Goal: Task Accomplishment & Management: Manage account settings

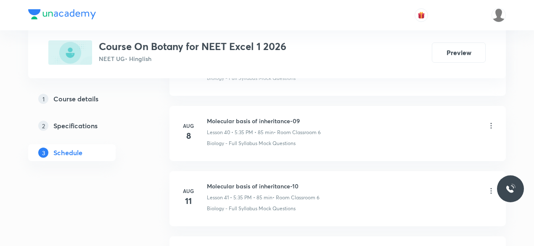
scroll to position [3040, 0]
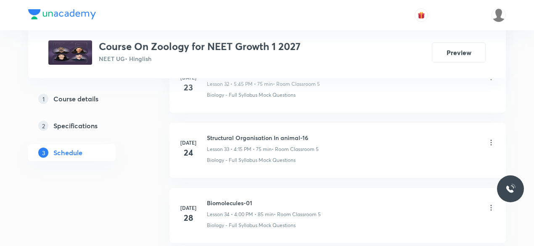
scroll to position [2567, 0]
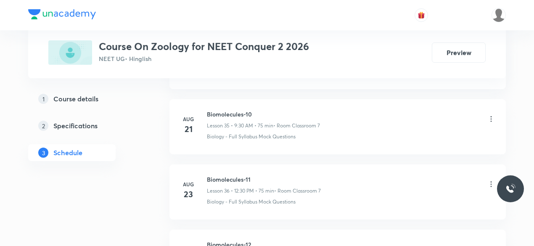
scroll to position [2892, 0]
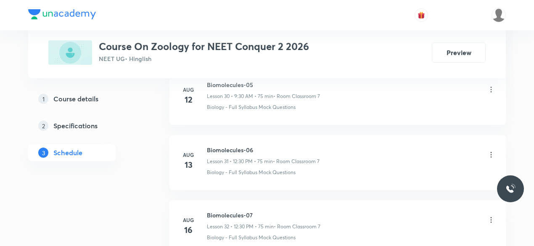
scroll to position [2423, 0]
